Goal: Task Accomplishment & Management: Manage account settings

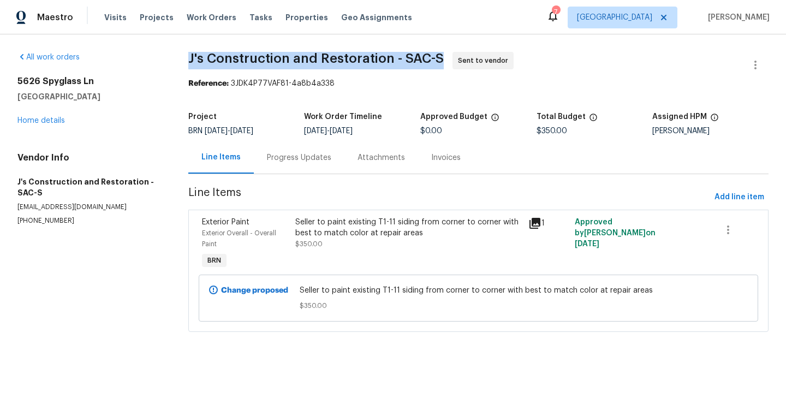
click at [193, 259] on div "Exterior Paint Exterior Overall - Overall Paint BRN Seller to paint existing T1…" at bounding box center [478, 270] width 580 height 122
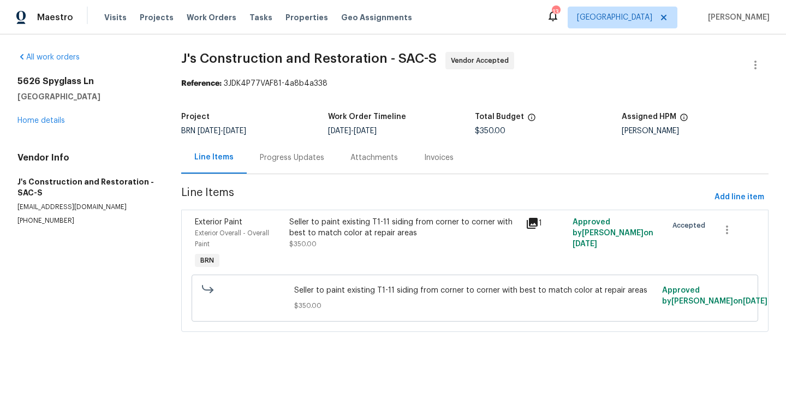
click at [284, 163] on div "Progress Updates" at bounding box center [292, 157] width 91 height 32
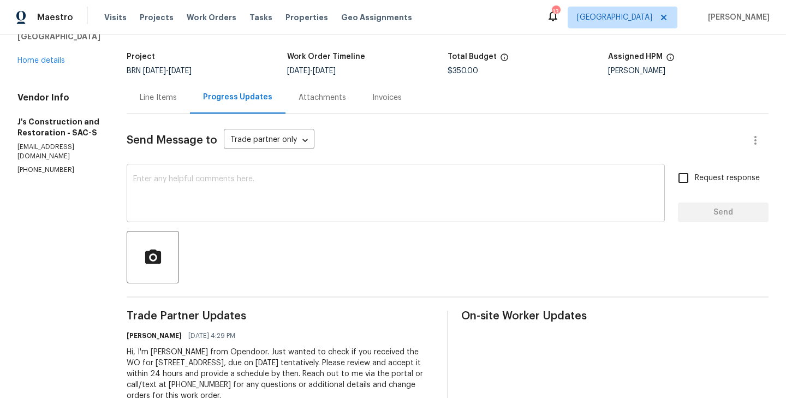
scroll to position [94, 0]
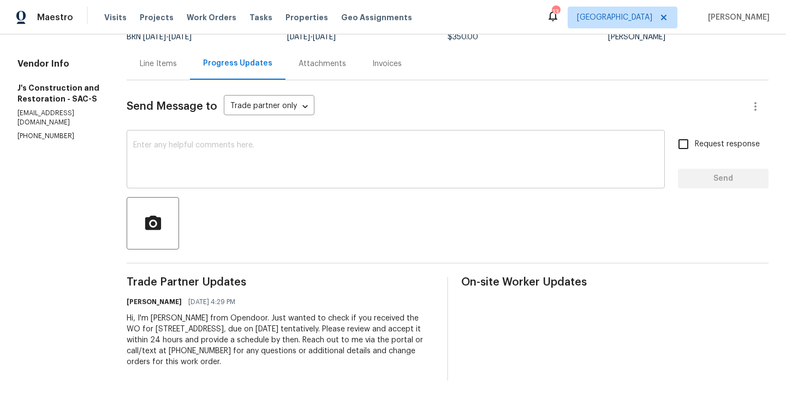
click at [289, 174] on textarea at bounding box center [395, 160] width 525 height 38
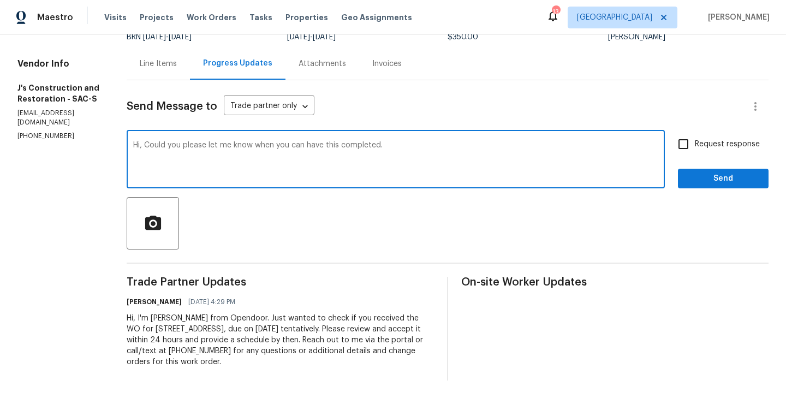
type textarea "Hi, Could you please let me know when you can have this completed."
click at [684, 139] on input "Request response" at bounding box center [683, 144] width 23 height 23
checkbox input "true"
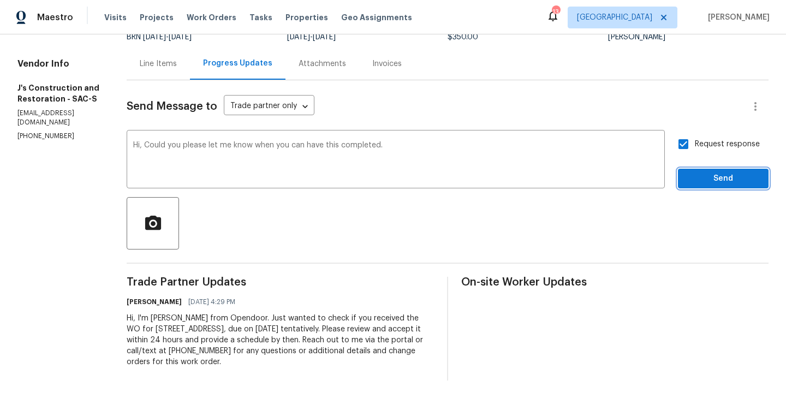
click at [707, 179] on span "Send" at bounding box center [722, 179] width 73 height 14
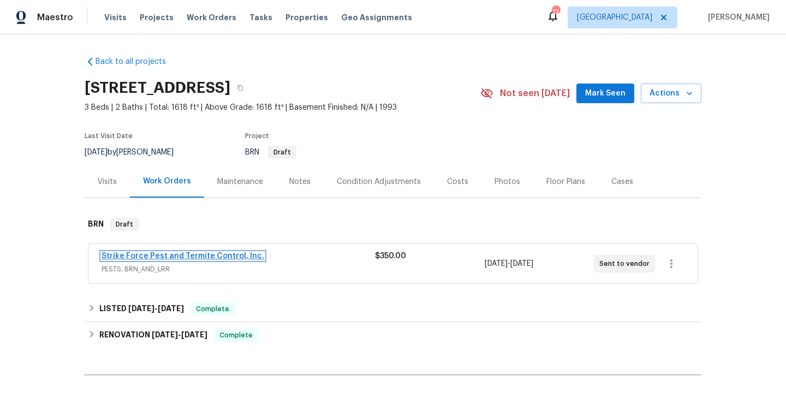
click at [199, 255] on link "Strike Force Pest and Termite Control, Inc." at bounding box center [182, 256] width 163 height 8
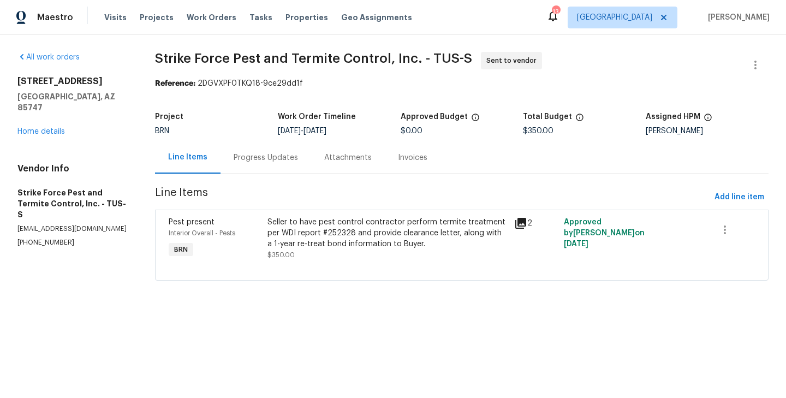
click at [272, 161] on div "Progress Updates" at bounding box center [265, 157] width 64 height 11
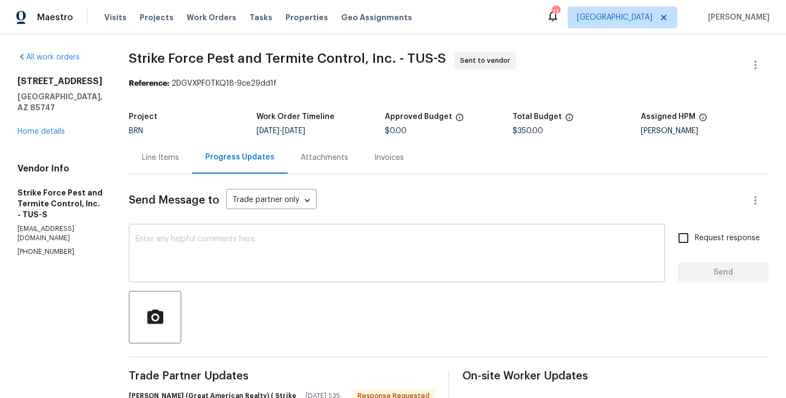
scroll to position [158, 0]
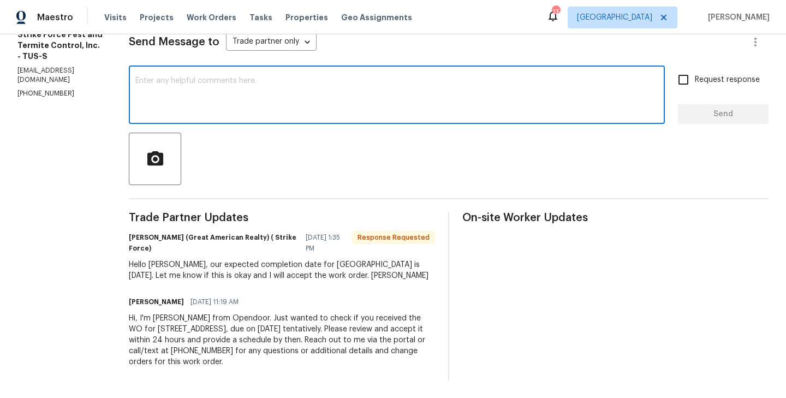
click at [247, 112] on textarea at bounding box center [396, 96] width 523 height 38
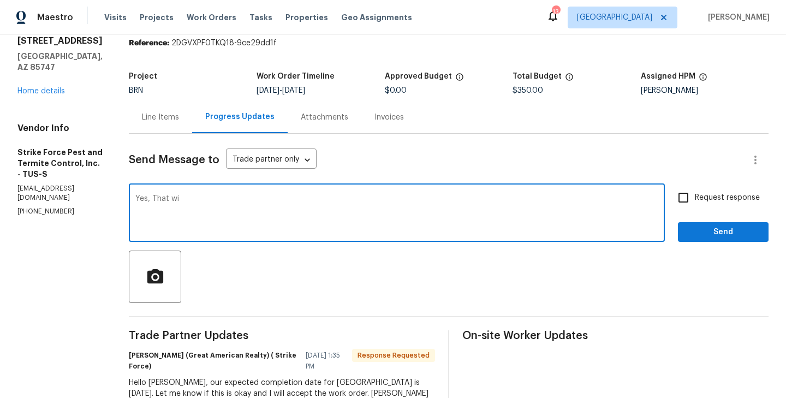
scroll to position [52, 0]
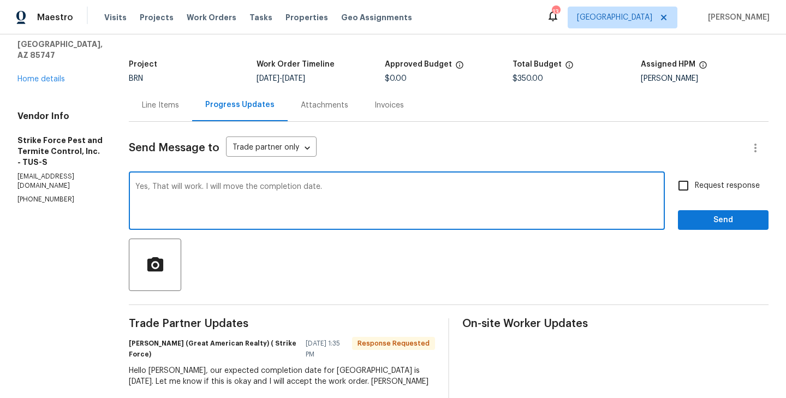
type textarea "Yes, That will work. I will move the completion date."
click at [692, 191] on input "Request response" at bounding box center [683, 185] width 23 height 23
checkbox input "true"
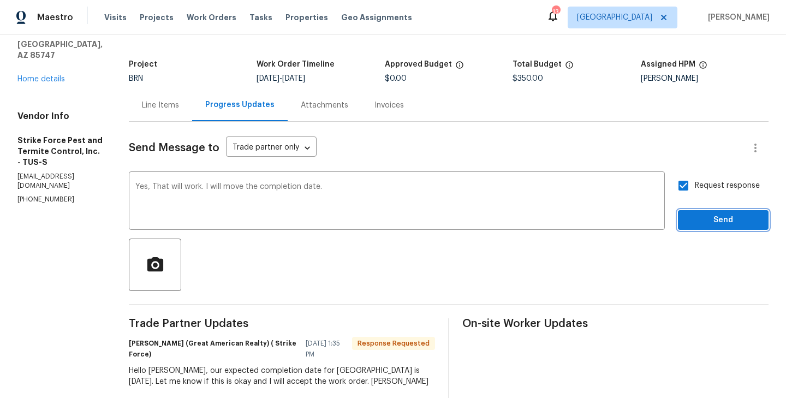
click at [742, 228] on button "Send" at bounding box center [723, 220] width 91 height 20
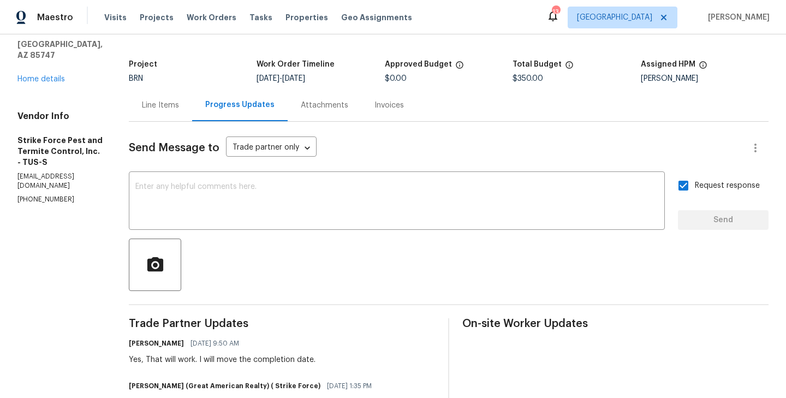
scroll to position [0, 0]
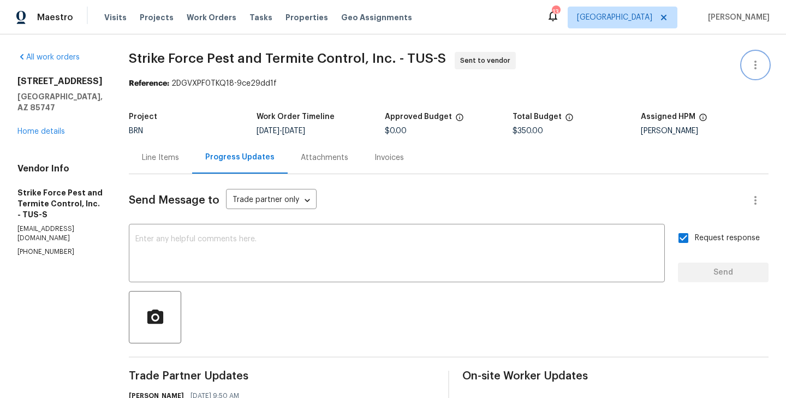
click at [753, 70] on icon "button" at bounding box center [754, 64] width 13 height 13
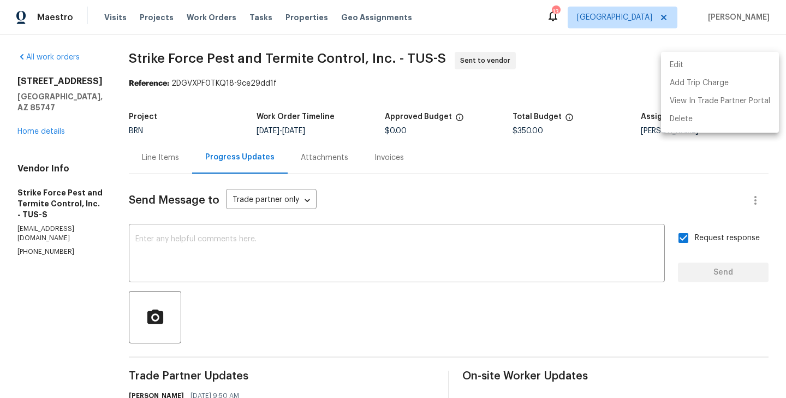
click at [692, 63] on li "Edit" at bounding box center [720, 65] width 118 height 18
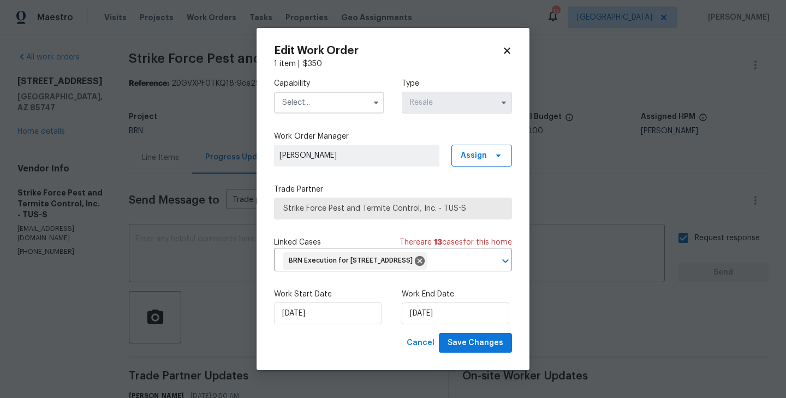
click at [369, 105] on div "Capability Type Resale" at bounding box center [393, 95] width 238 height 53
click at [351, 95] on input "text" at bounding box center [329, 103] width 110 height 22
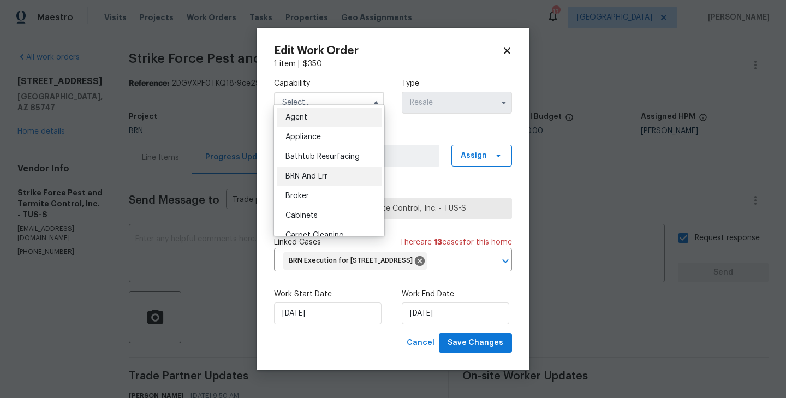
click at [355, 179] on div "BRN And Lrr" at bounding box center [329, 176] width 105 height 20
type input "BRN And Lrr"
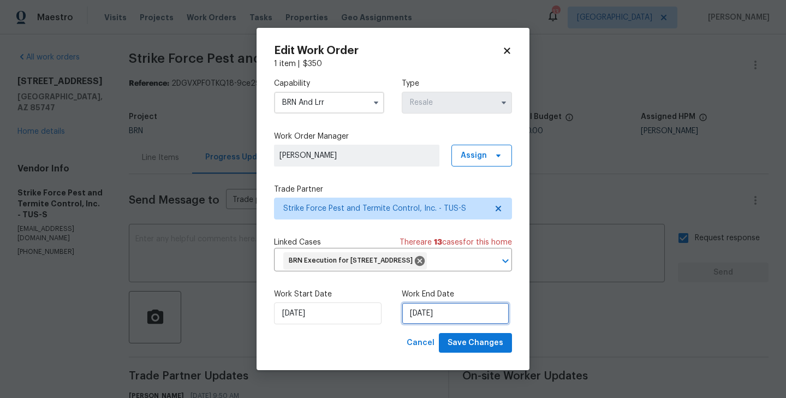
click at [421, 322] on input "9/22/2025" at bounding box center [454, 313] width 107 height 22
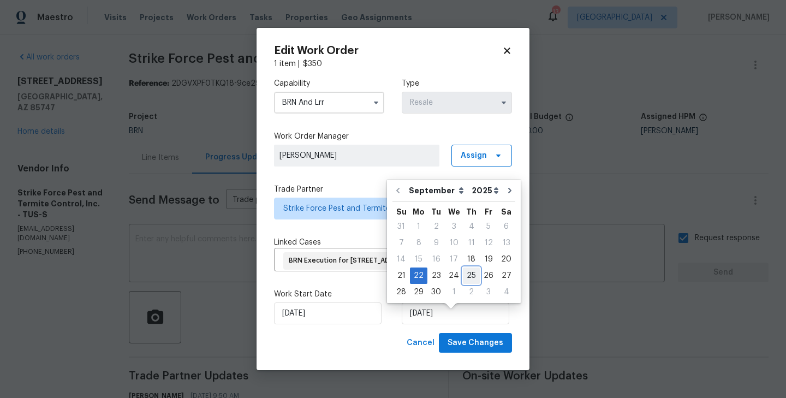
click at [467, 274] on div "25" at bounding box center [471, 275] width 17 height 15
type input "9/25/2025"
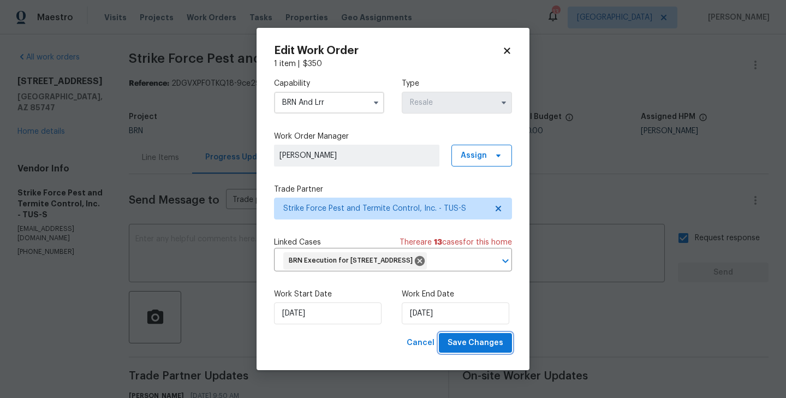
click at [480, 349] on span "Save Changes" at bounding box center [475, 343] width 56 height 14
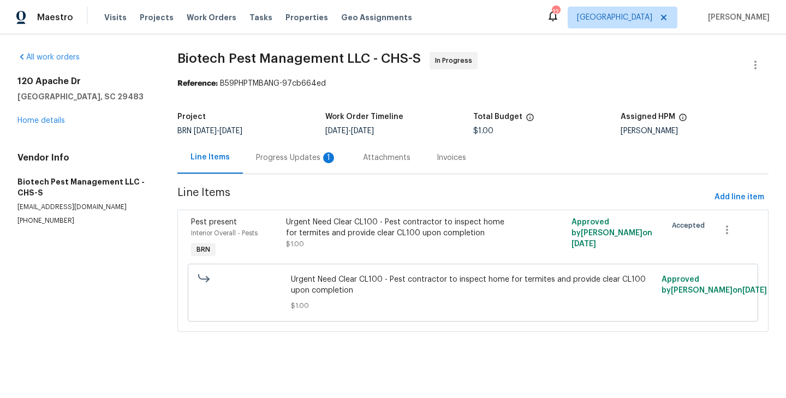
click at [309, 160] on div "Progress Updates 1" at bounding box center [296, 157] width 81 height 11
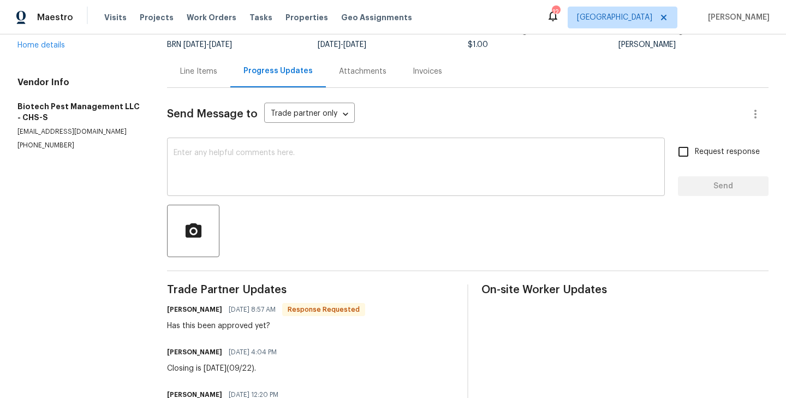
scroll to position [105, 0]
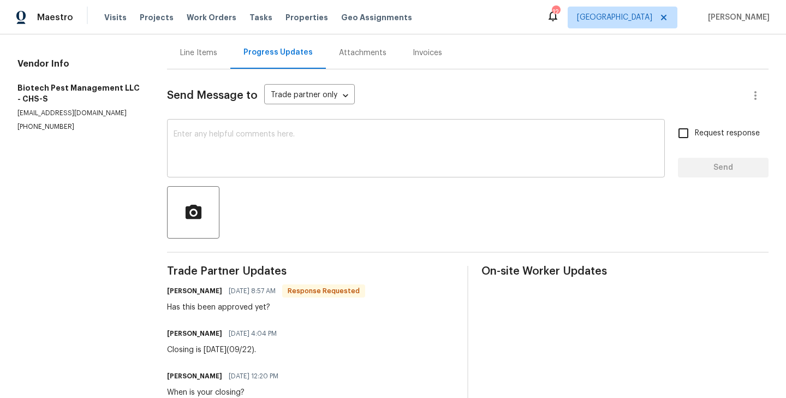
click at [262, 153] on textarea at bounding box center [415, 149] width 484 height 38
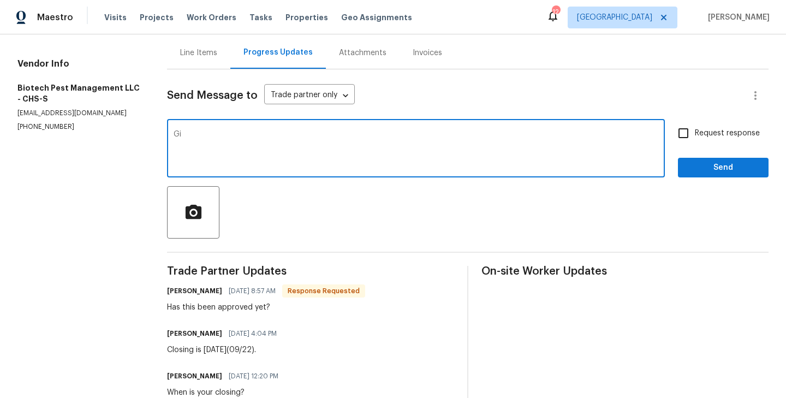
type textarea "G"
type textarea "Working on it."
click at [682, 141] on input "Request response" at bounding box center [683, 133] width 23 height 23
checkbox input "true"
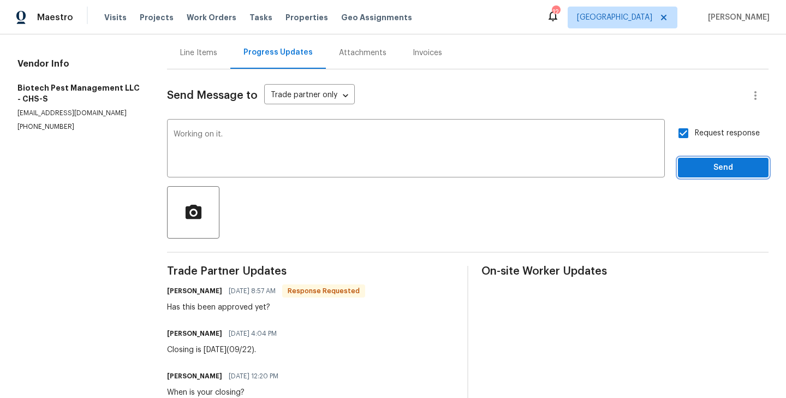
click at [708, 163] on span "Send" at bounding box center [722, 168] width 73 height 14
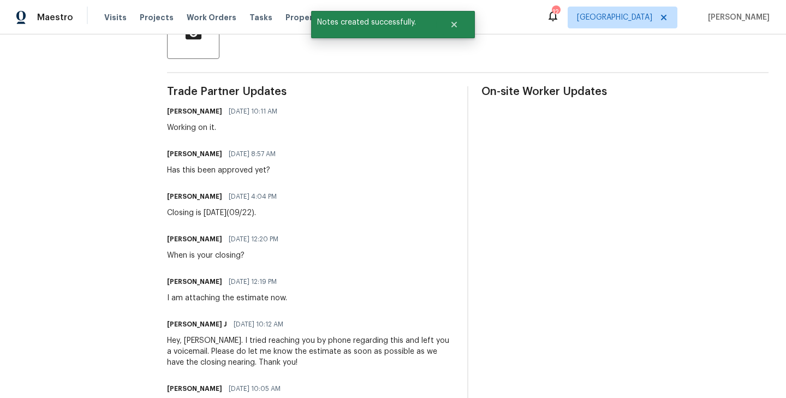
scroll to position [285, 0]
click at [244, 296] on div "I am attaching the estimate now." at bounding box center [227, 297] width 120 height 11
copy div "I am attaching the estimate now."
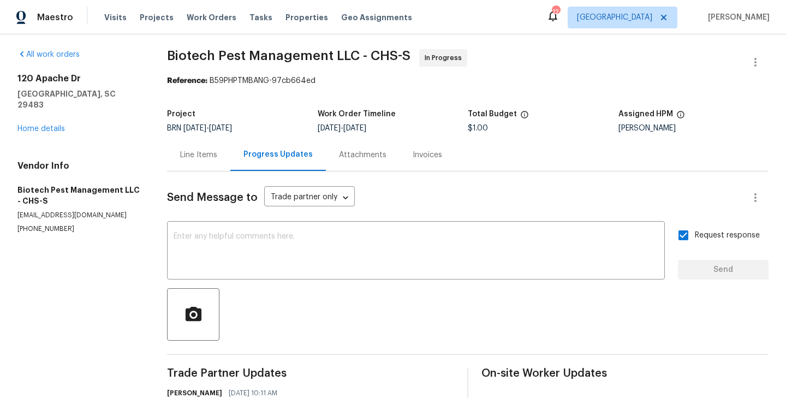
scroll to position [0, 0]
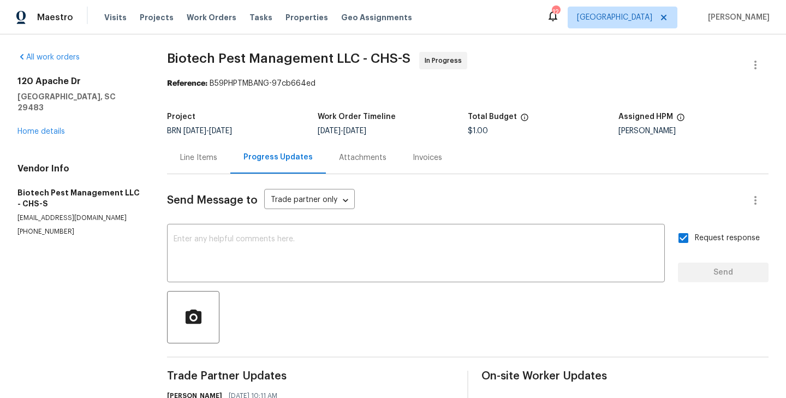
click at [209, 159] on div "Line Items" at bounding box center [198, 157] width 37 height 11
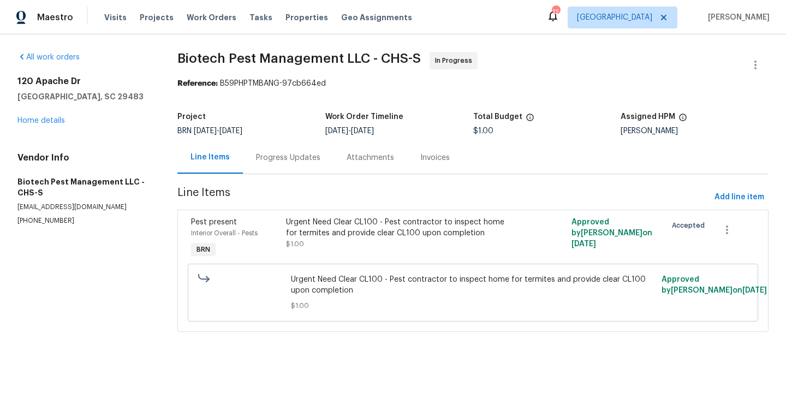
click at [279, 232] on div "Interior Overall - Pests" at bounding box center [235, 232] width 88 height 11
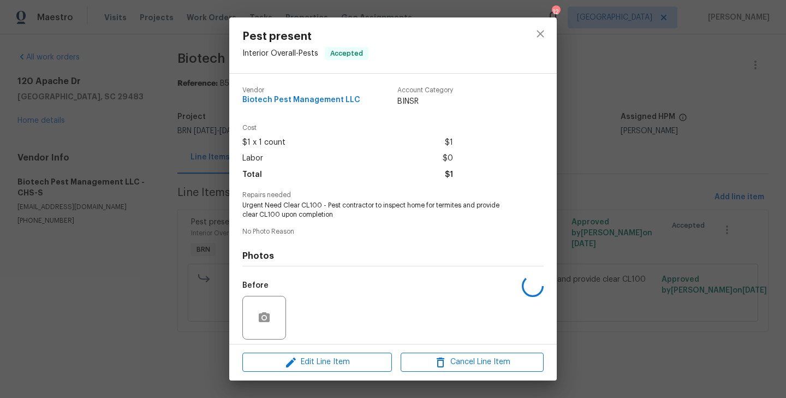
click at [302, 203] on span "Urgent Need Clear CL100 - Pest contractor to inspect home for termites and prov…" at bounding box center [377, 210] width 271 height 19
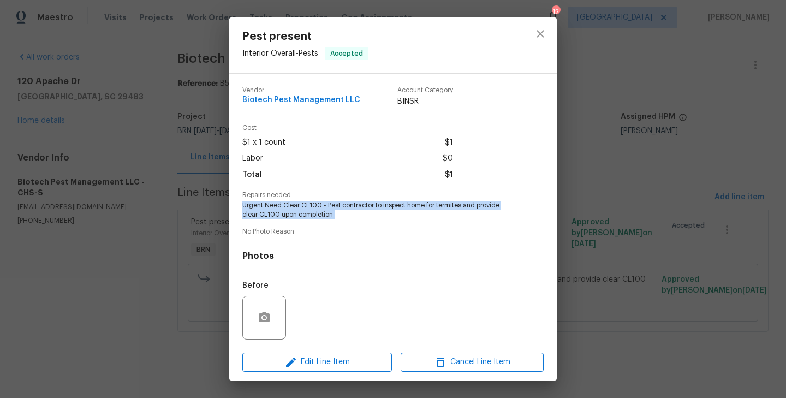
copy span "Urgent Need Clear CL100 - Pest contractor to inspect home for termites and prov…"
click at [271, 101] on span "Biotech Pest Management LLC" at bounding box center [301, 100] width 118 height 8
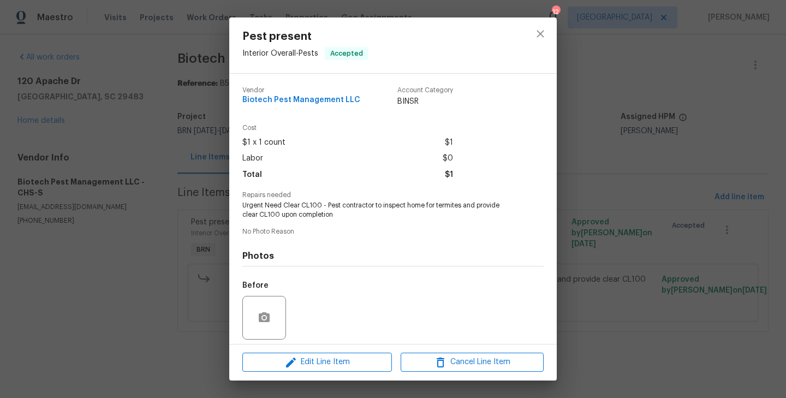
click at [271, 101] on span "Biotech Pest Management LLC" at bounding box center [301, 100] width 118 height 8
copy span "Biotech Pest Management LLC"
click at [171, 199] on div "Pest present Interior Overall - Pests Accepted Vendor Biotech Pest Management L…" at bounding box center [393, 199] width 786 height 398
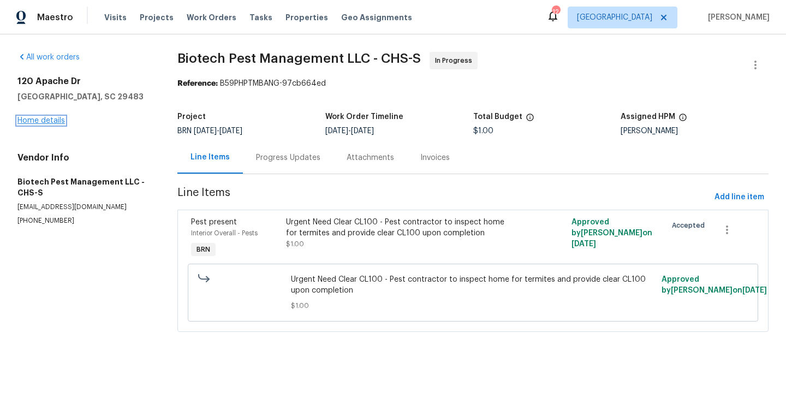
click at [55, 122] on link "Home details" at bounding box center [40, 121] width 47 height 8
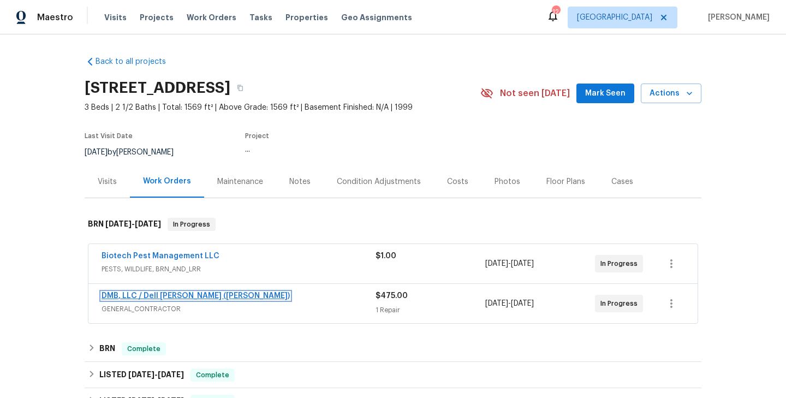
click at [173, 296] on link "DMB, LLC / Dell Bryson (Heise)" at bounding box center [195, 296] width 188 height 8
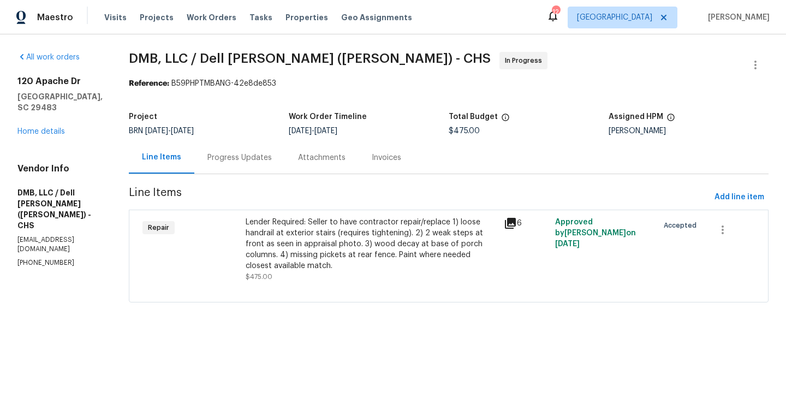
click at [243, 154] on div "Progress Updates" at bounding box center [239, 157] width 64 height 11
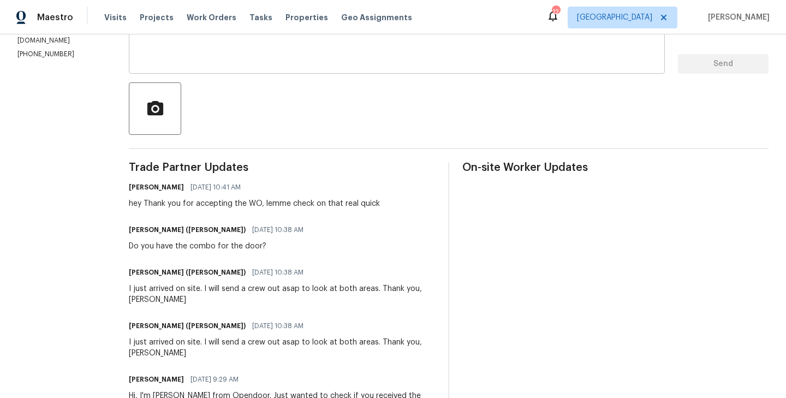
scroll to position [199, 0]
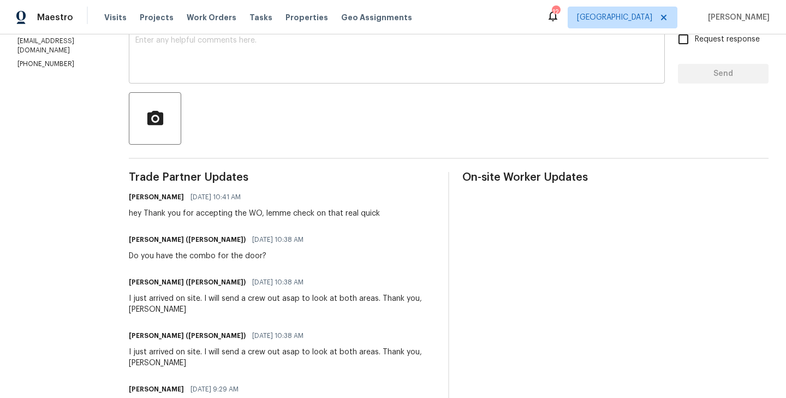
click at [211, 72] on textarea at bounding box center [396, 56] width 523 height 38
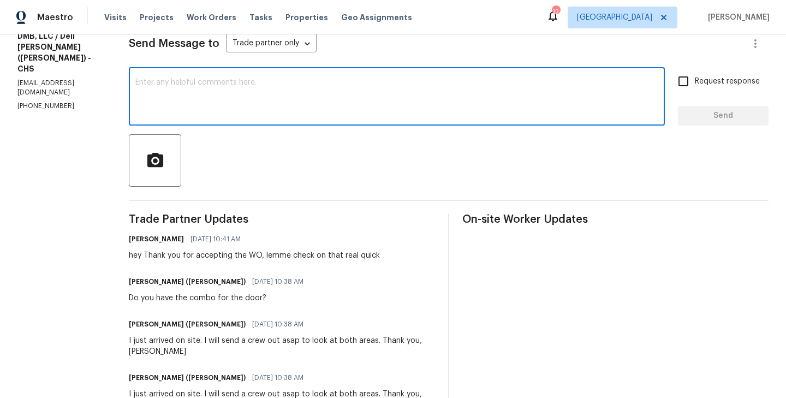
scroll to position [152, 0]
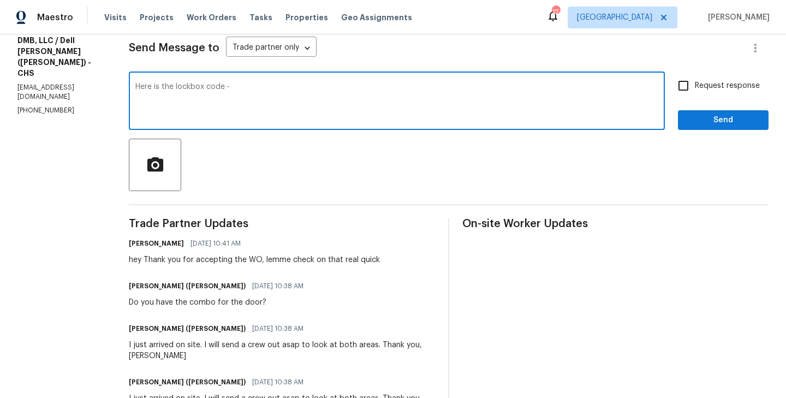
paste textarea "3114"
type textarea "Here is the lockbox code - 3114."
click at [693, 91] on input "Request response" at bounding box center [683, 85] width 23 height 23
checkbox input "true"
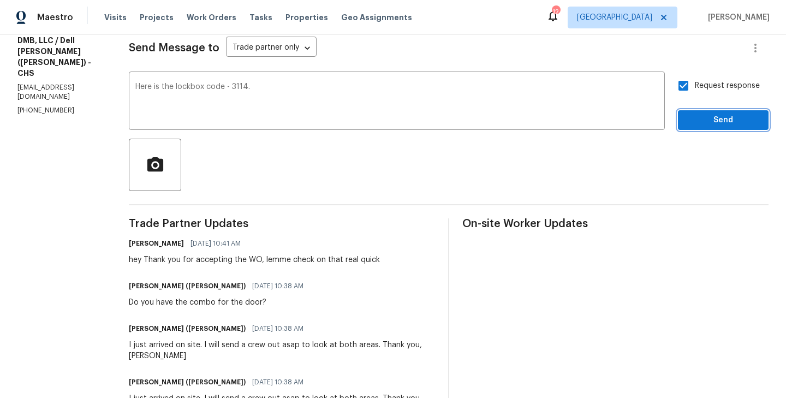
click at [720, 116] on span "Send" at bounding box center [722, 120] width 73 height 14
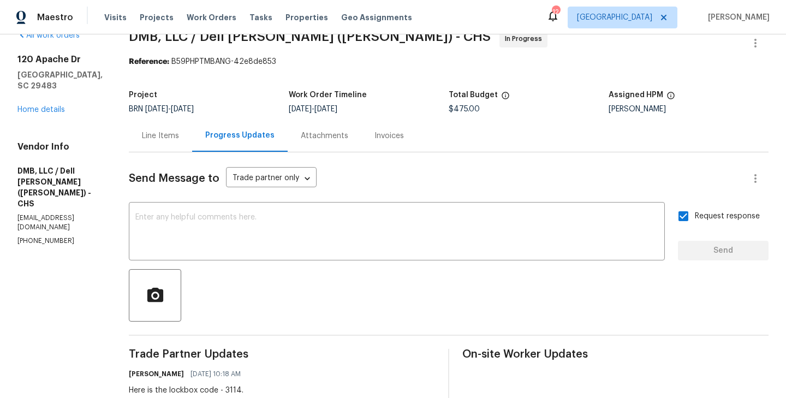
scroll to position [0, 0]
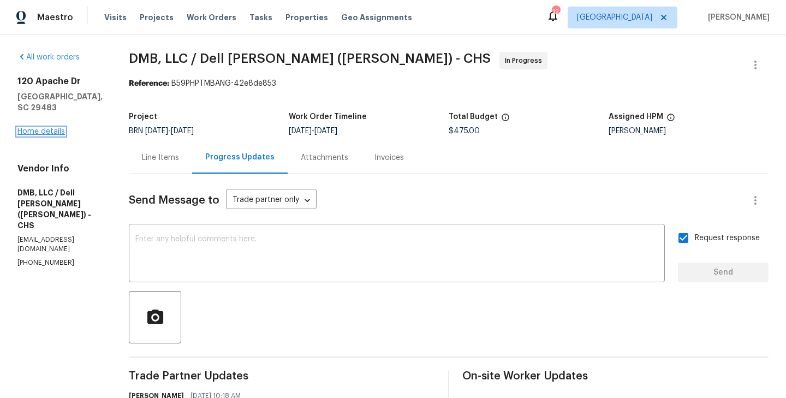
click at [52, 128] on link "Home details" at bounding box center [40, 132] width 47 height 8
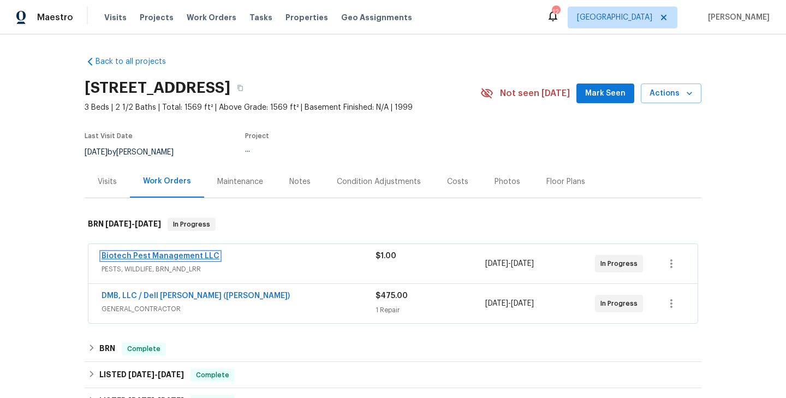
click at [161, 255] on link "Biotech Pest Management LLC" at bounding box center [160, 256] width 118 height 8
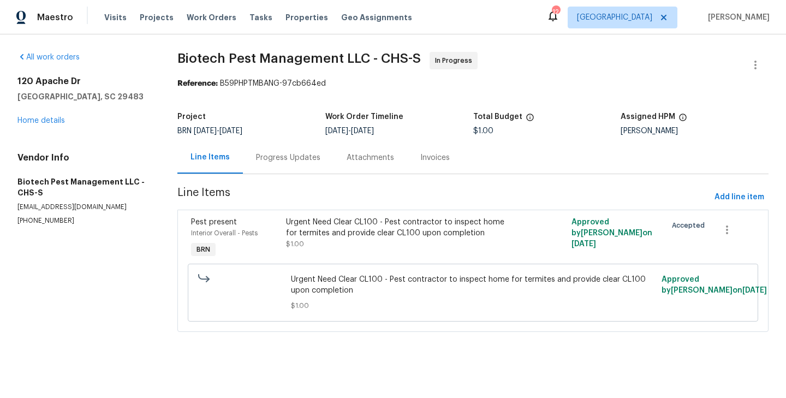
click at [286, 163] on div "Progress Updates" at bounding box center [288, 157] width 64 height 11
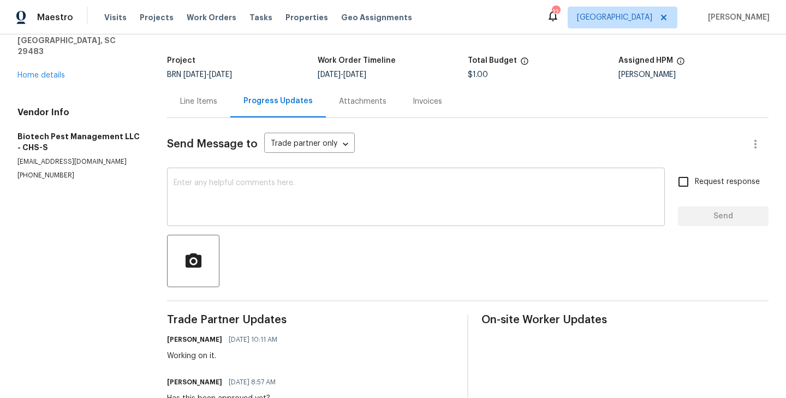
scroll to position [73, 0]
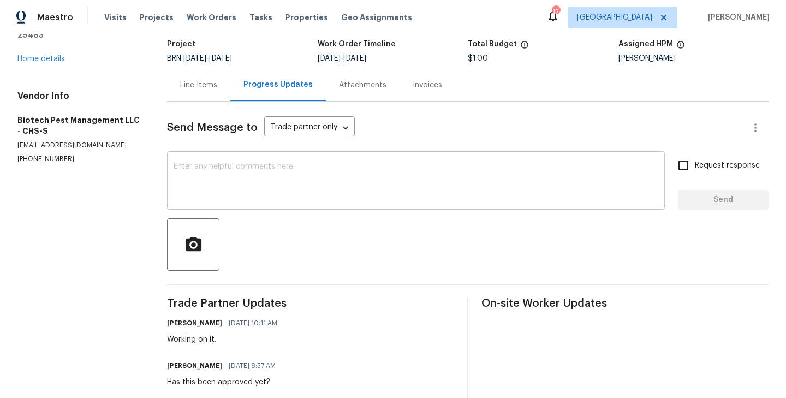
click at [245, 185] on textarea at bounding box center [415, 182] width 484 height 38
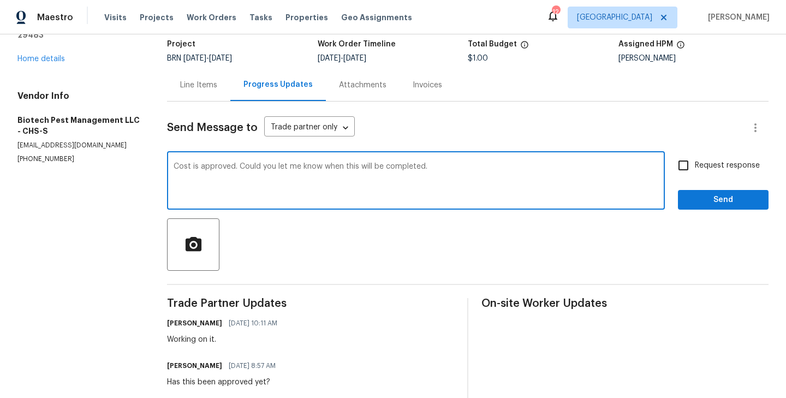
type textarea "Cost is approved. Could you let me know when this will be completed."
click at [679, 158] on input "Request response" at bounding box center [683, 165] width 23 height 23
checkbox input "true"
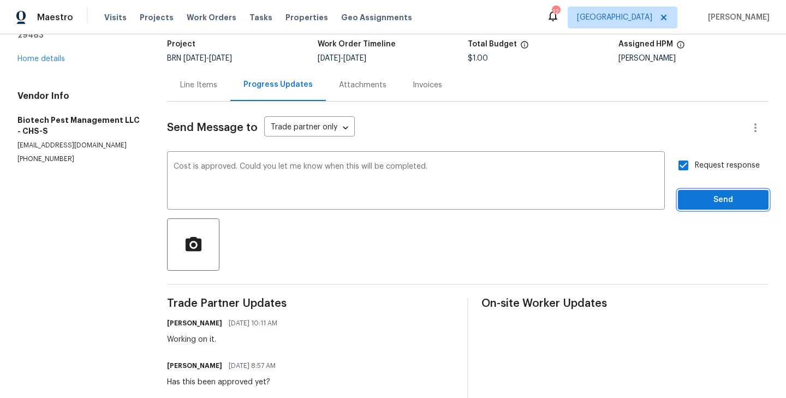
click at [706, 199] on span "Send" at bounding box center [722, 200] width 73 height 14
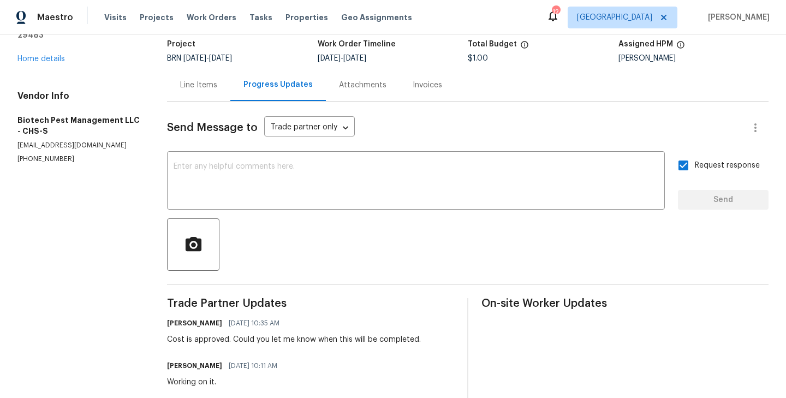
click at [201, 83] on div "Line Items" at bounding box center [198, 85] width 37 height 11
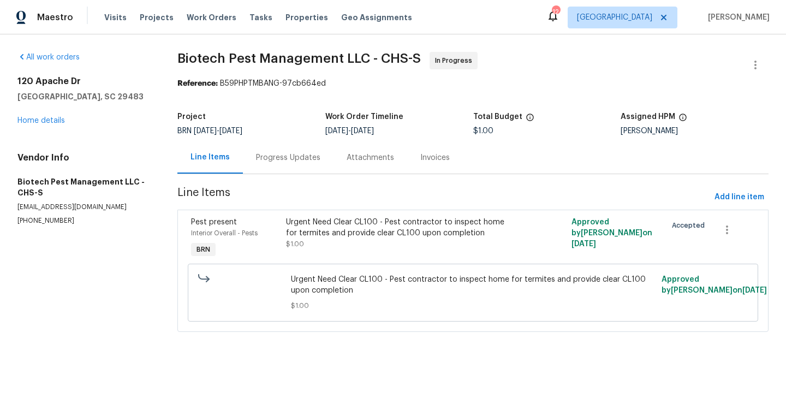
click at [281, 244] on div "Pest present Interior Overall - Pests BRN" at bounding box center [235, 238] width 95 height 50
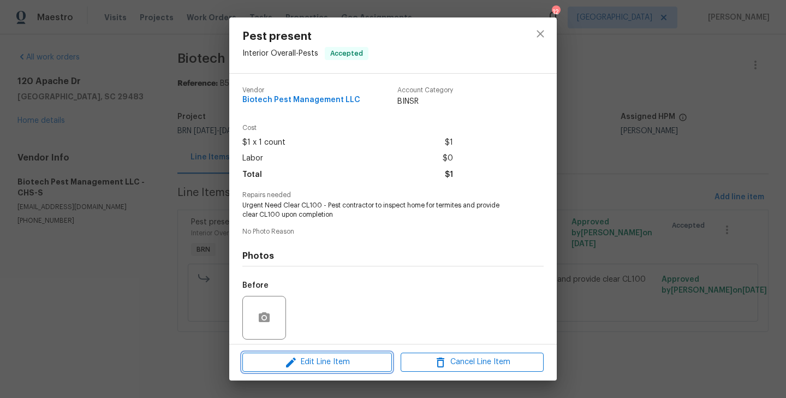
click at [319, 364] on span "Edit Line Item" at bounding box center [316, 362] width 143 height 14
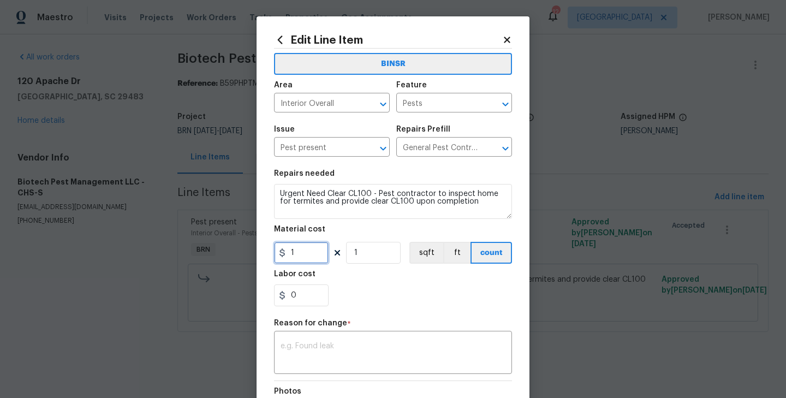
click at [302, 252] on input "1" at bounding box center [301, 253] width 55 height 22
paste input "4319.95"
type input "4319.95"
click at [378, 295] on div "0" at bounding box center [393, 295] width 238 height 22
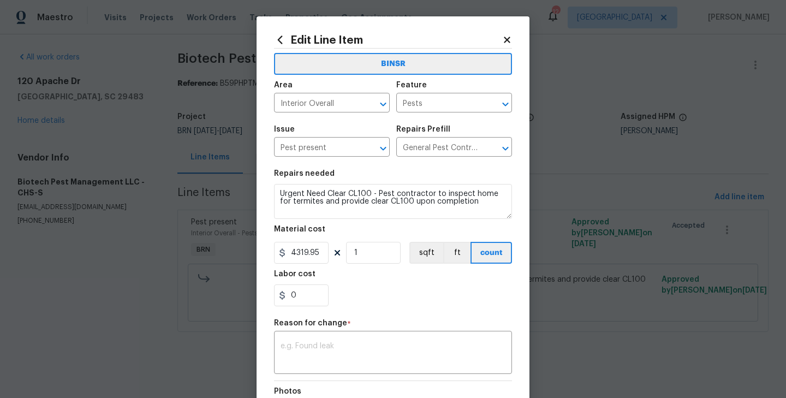
scroll to position [85, 0]
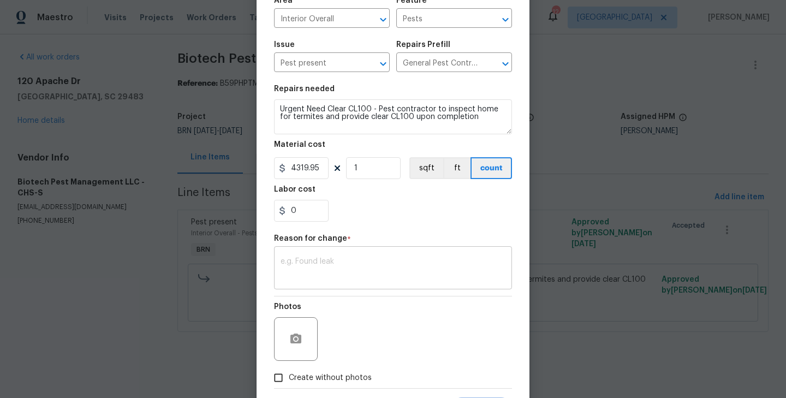
click at [325, 256] on div "x ​" at bounding box center [393, 269] width 238 height 40
paste textarea "(RK) Updated cost per BR team’s approval."
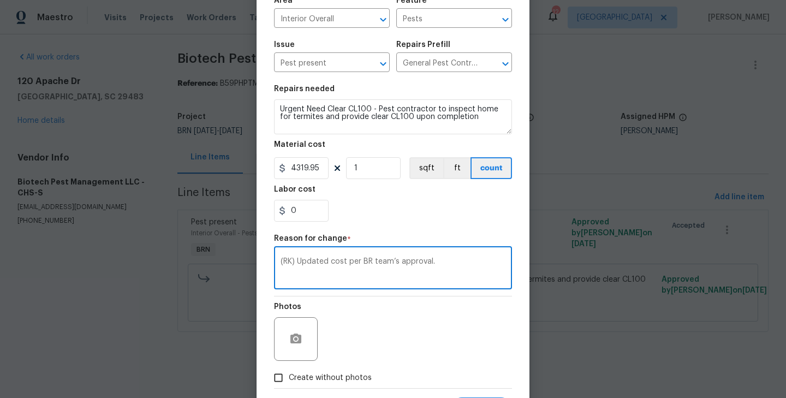
scroll to position [140, 0]
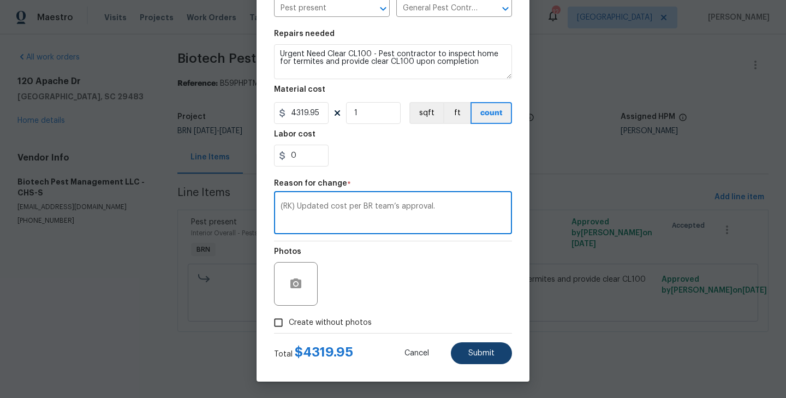
type textarea "(RK) Updated cost per BR team’s approval."
click at [489, 345] on button "Submit" at bounding box center [481, 353] width 61 height 22
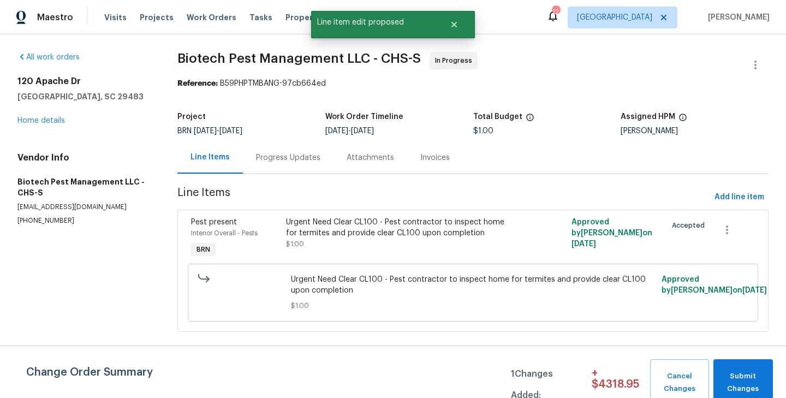
scroll to position [0, 0]
click at [742, 368] on button "Submit Changes" at bounding box center [742, 382] width 59 height 47
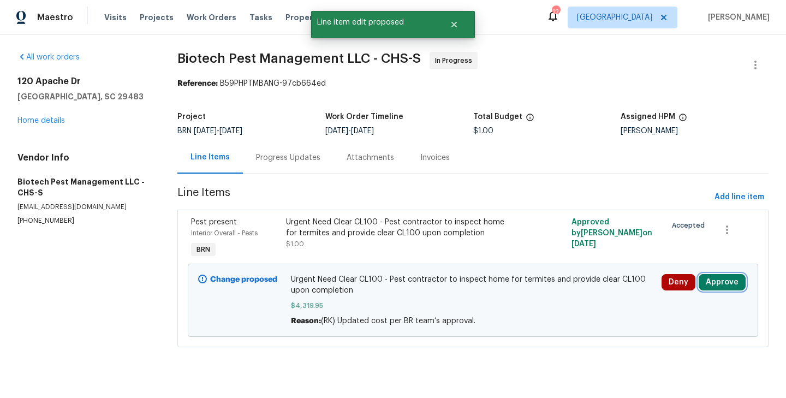
click at [718, 277] on button "Approve" at bounding box center [721, 282] width 47 height 16
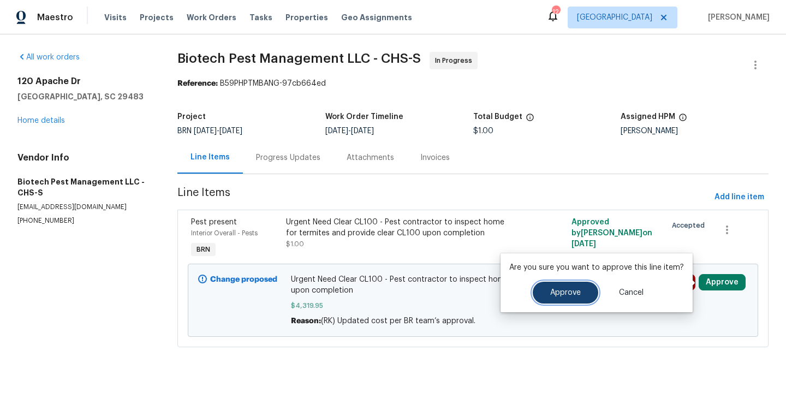
click at [578, 295] on span "Approve" at bounding box center [565, 293] width 31 height 8
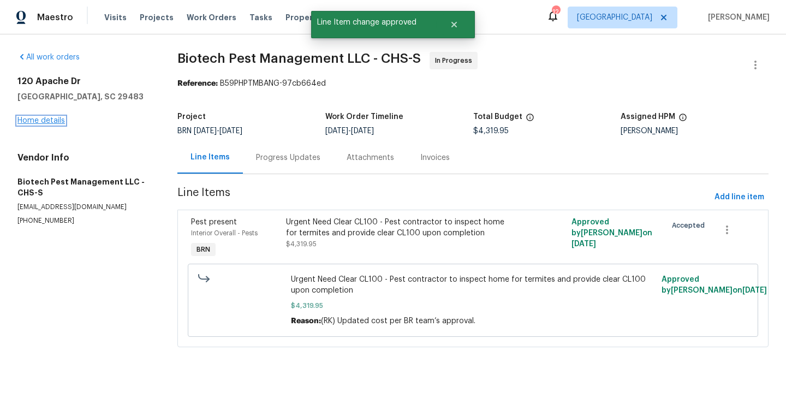
click at [44, 120] on link "Home details" at bounding box center [40, 121] width 47 height 8
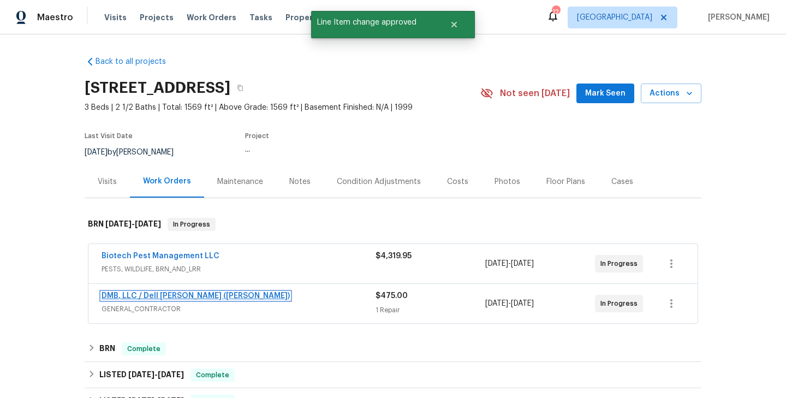
click at [146, 293] on link "DMB, LLC / Dell Bryson (Heise)" at bounding box center [195, 296] width 188 height 8
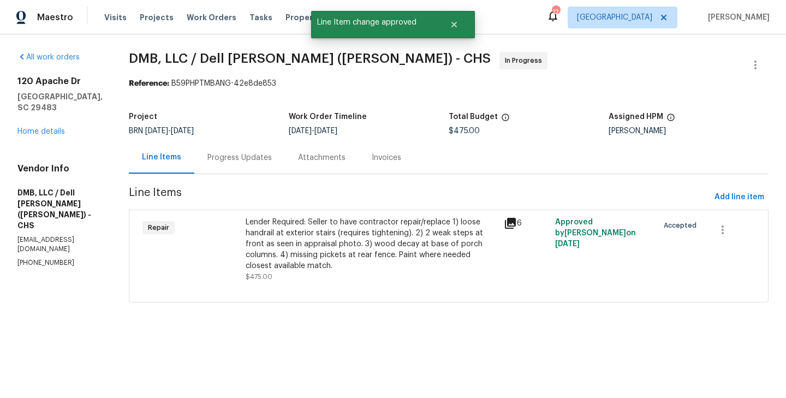
click at [250, 165] on div "Progress Updates" at bounding box center [239, 157] width 91 height 32
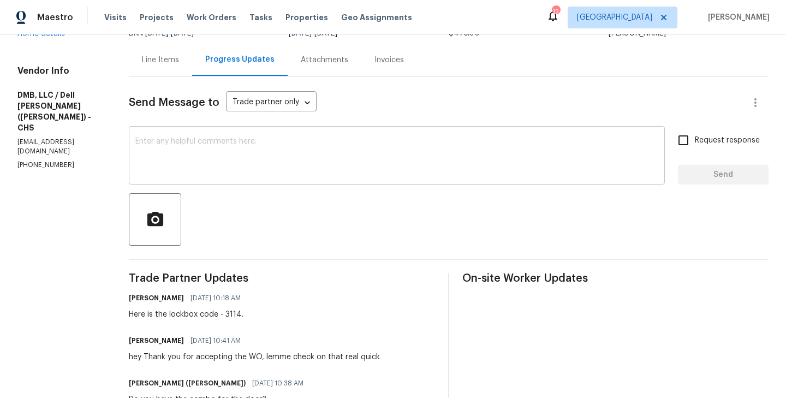
scroll to position [83, 0]
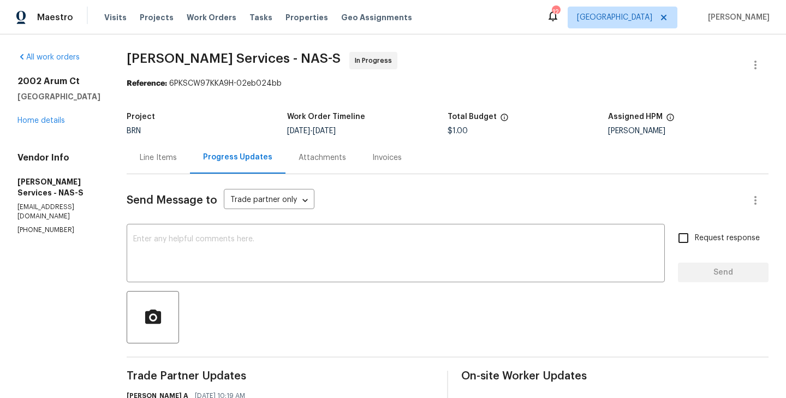
click at [160, 159] on div "Line Items" at bounding box center [158, 157] width 37 height 11
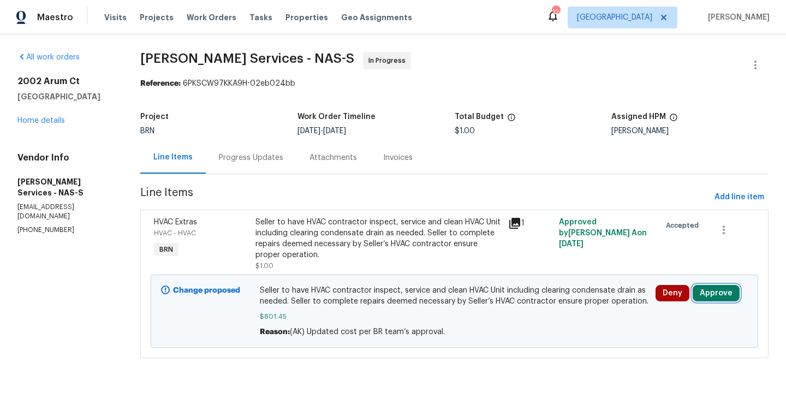
click at [710, 291] on button "Approve" at bounding box center [715, 293] width 47 height 16
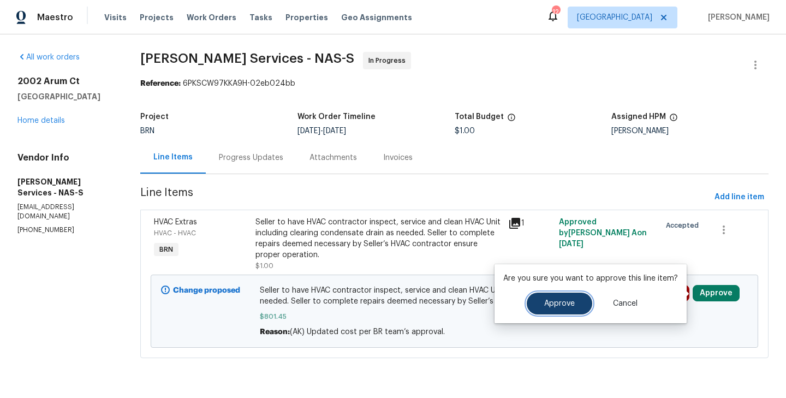
click at [582, 307] on button "Approve" at bounding box center [558, 303] width 65 height 22
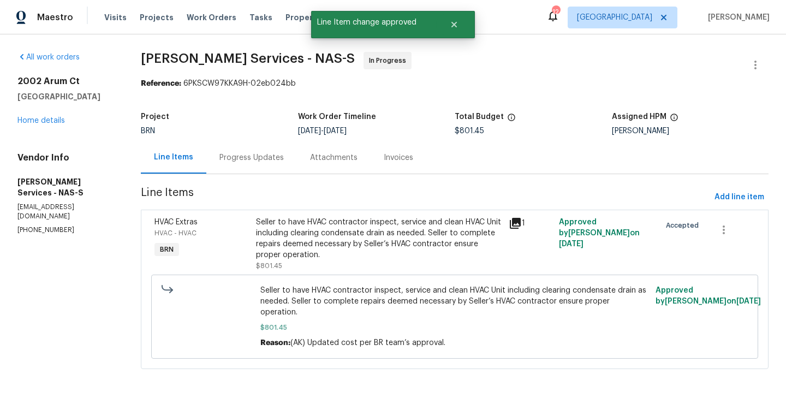
click at [71, 287] on section "All work orders [STREET_ADDRESS] Home details Vendor Info [PERSON_NAME] Service…" at bounding box center [65, 217] width 97 height 330
